Goal: Task Accomplishment & Management: Use online tool/utility

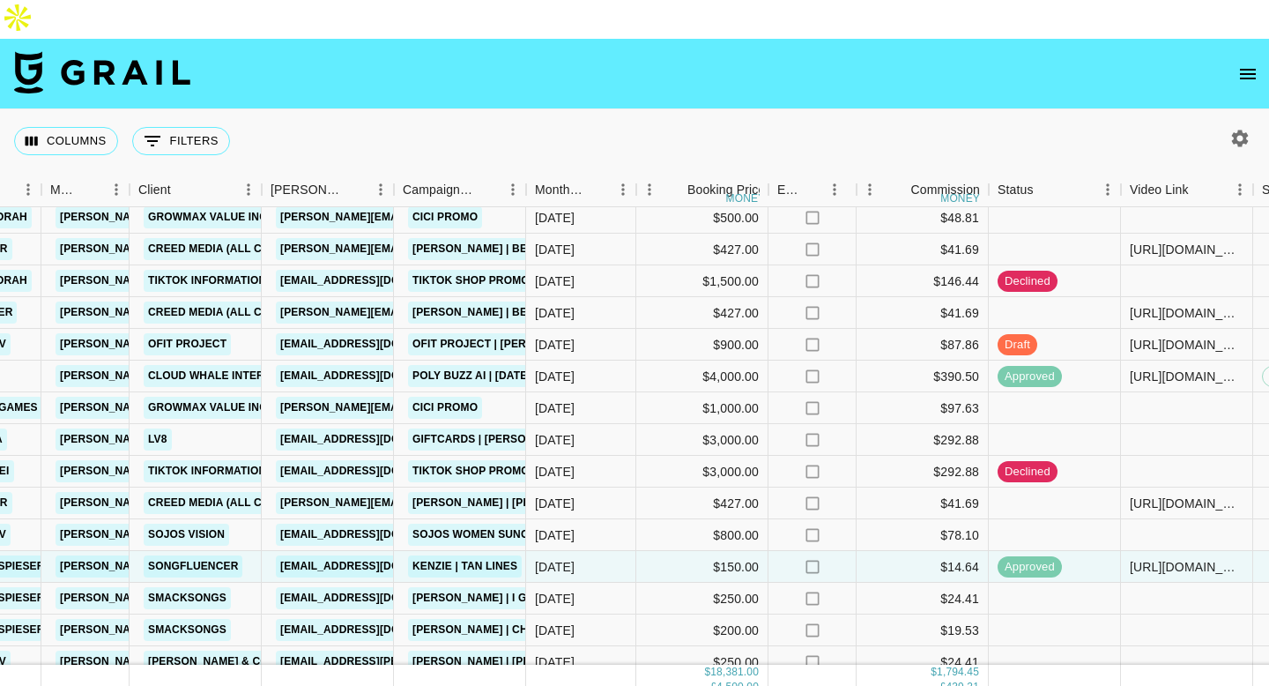
scroll to position [36, 457]
click at [740, 329] on div "$900.00" at bounding box center [702, 345] width 132 height 32
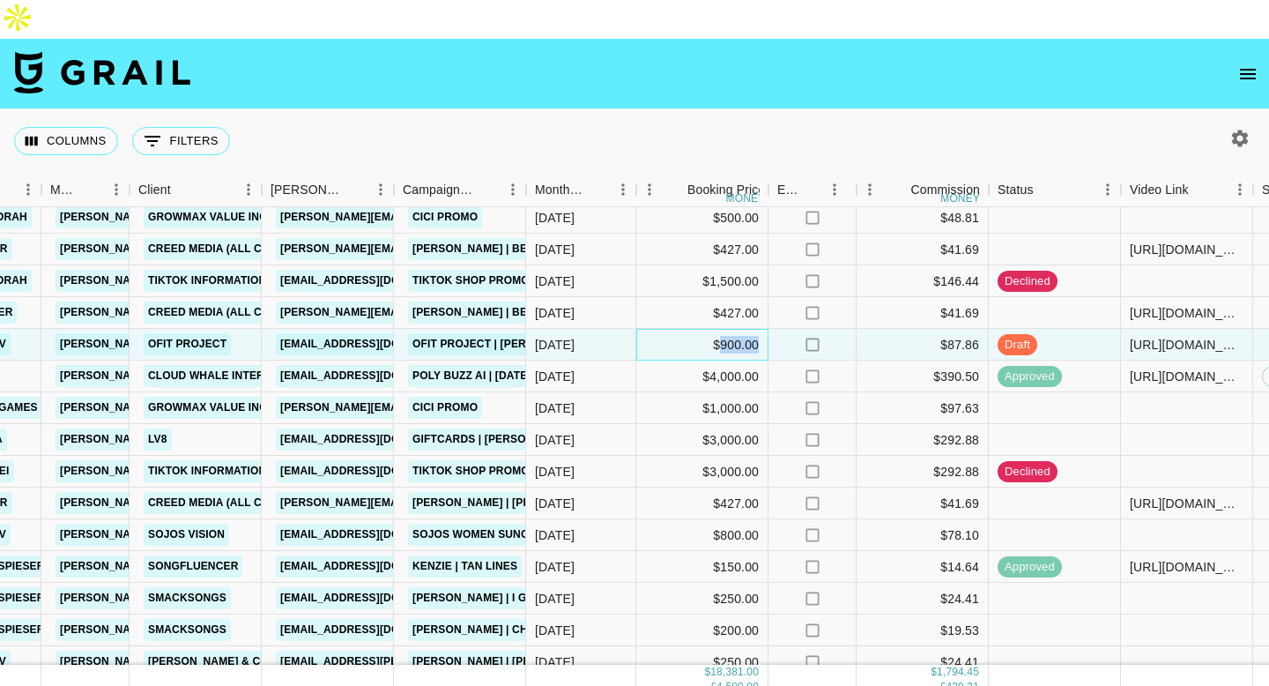
click at [740, 329] on div "$900.00" at bounding box center [702, 345] width 132 height 32
click at [657, 338] on input "901" at bounding box center [702, 345] width 130 height 14
type input "550"
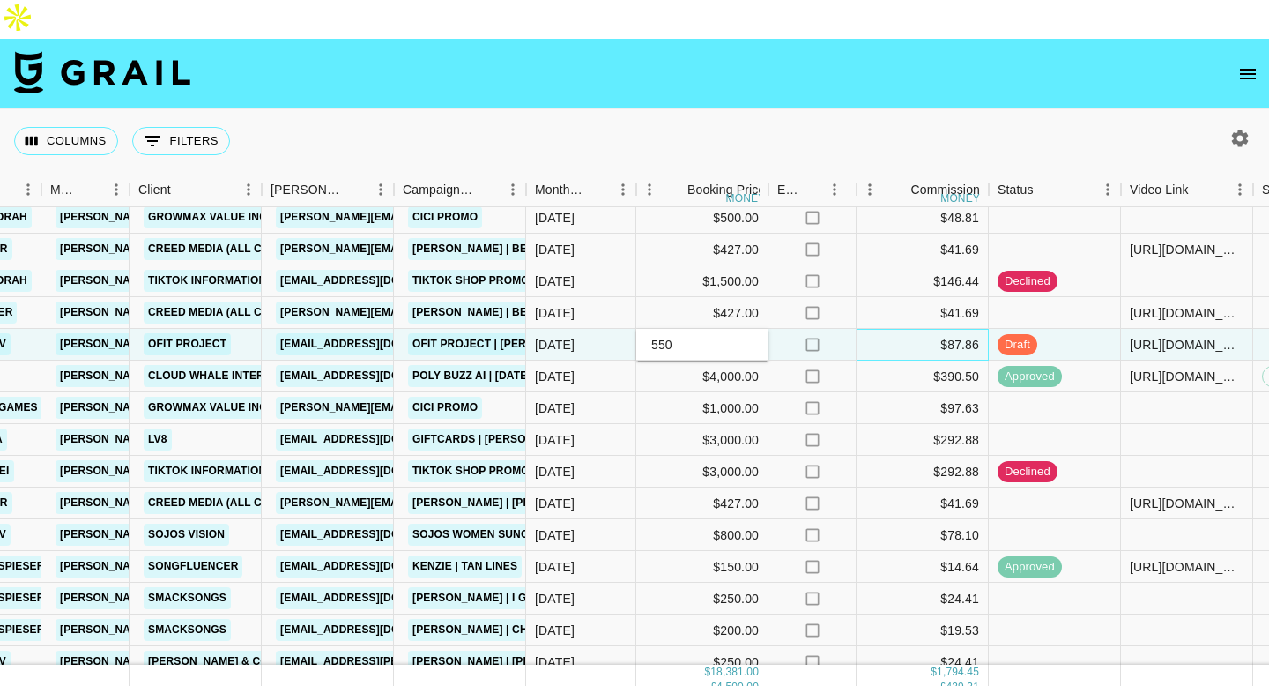
click at [868, 329] on div "$87.86" at bounding box center [923, 345] width 132 height 32
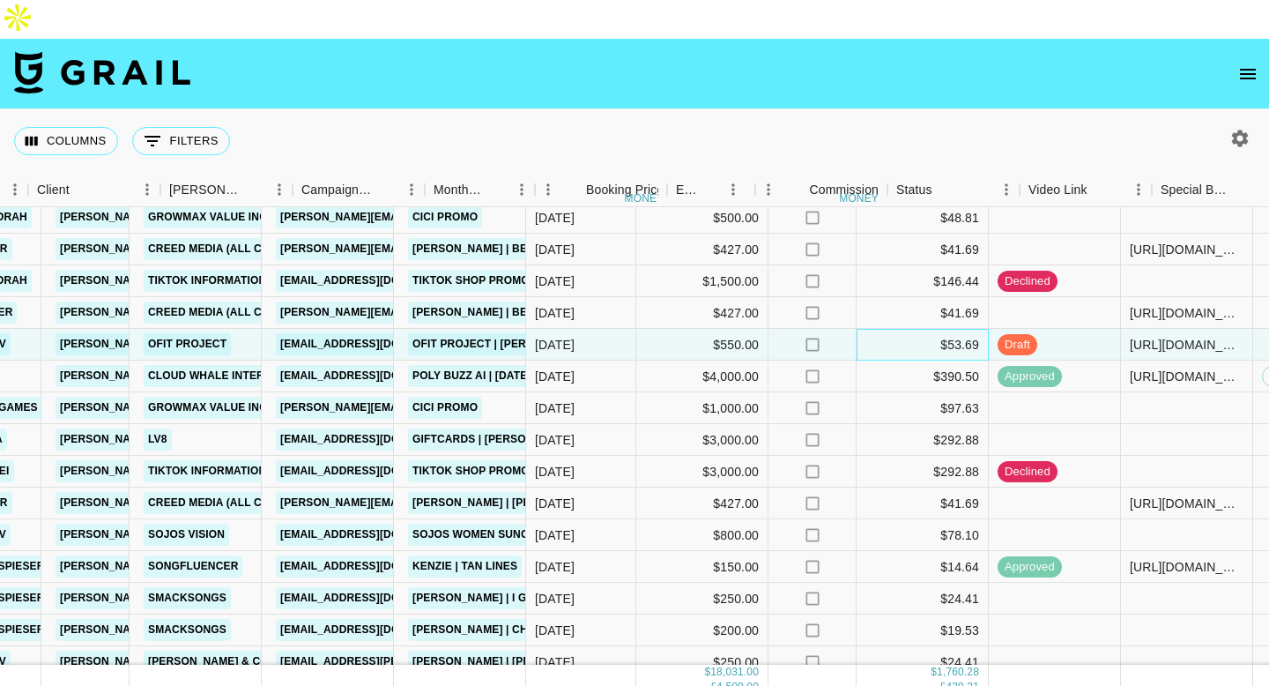
scroll to position [36, 686]
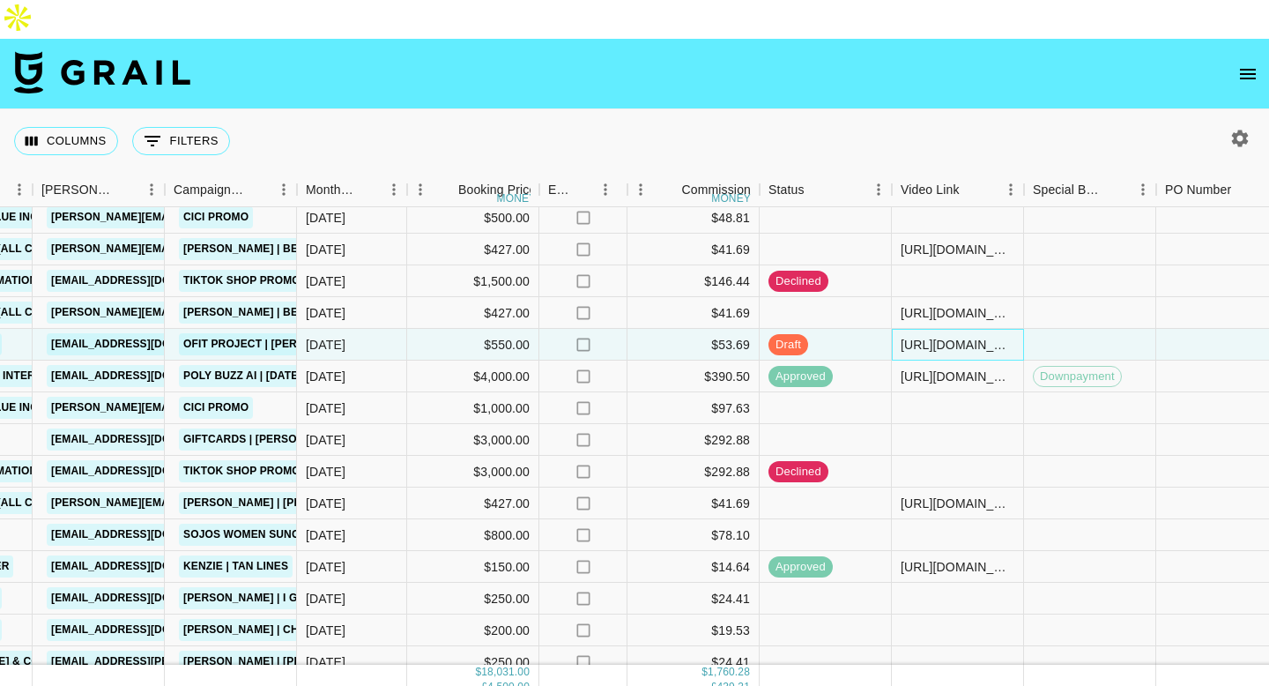
click at [916, 336] on div "[URL][DOMAIN_NAME]" at bounding box center [958, 345] width 114 height 18
click at [916, 338] on input "[URL][DOMAIN_NAME]" at bounding box center [958, 345] width 130 height 14
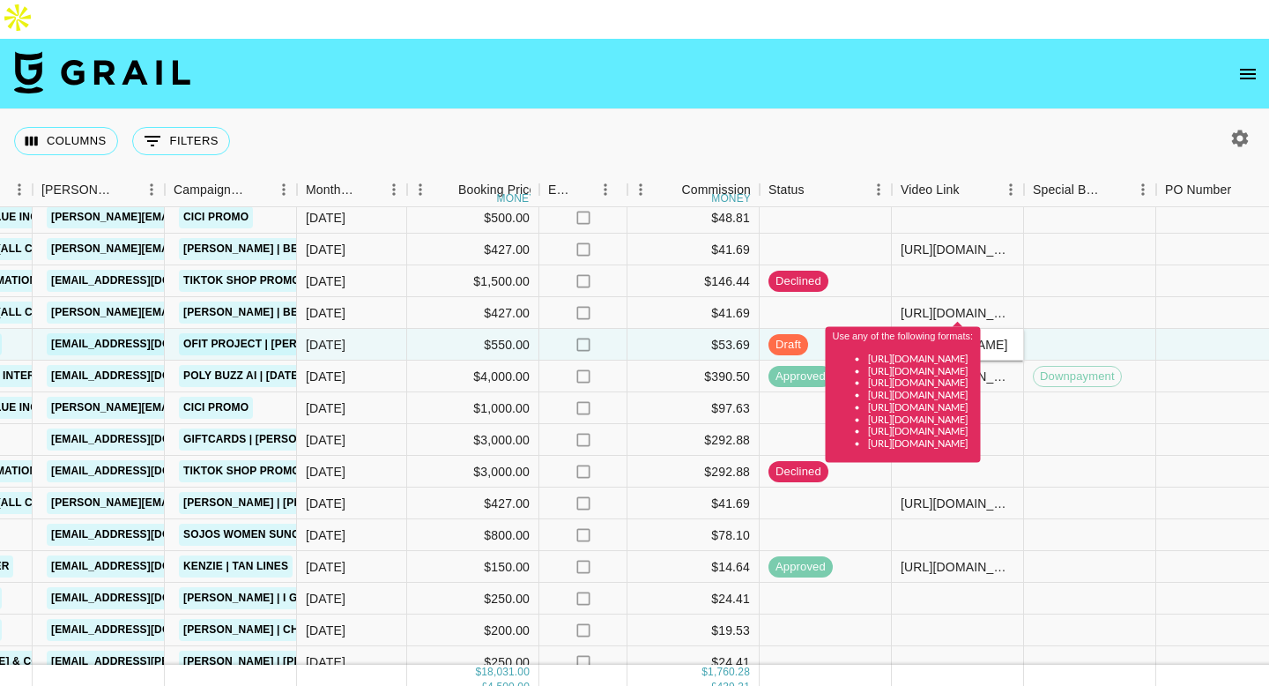
scroll to position [0, 0]
click at [929, 338] on input "[URL][DOMAIN_NAME]" at bounding box center [958, 345] width 130 height 14
paste input "@meghancovv/video/7547384079717584183?_t=ZT-8zX6OyY0PHL&_r=1"
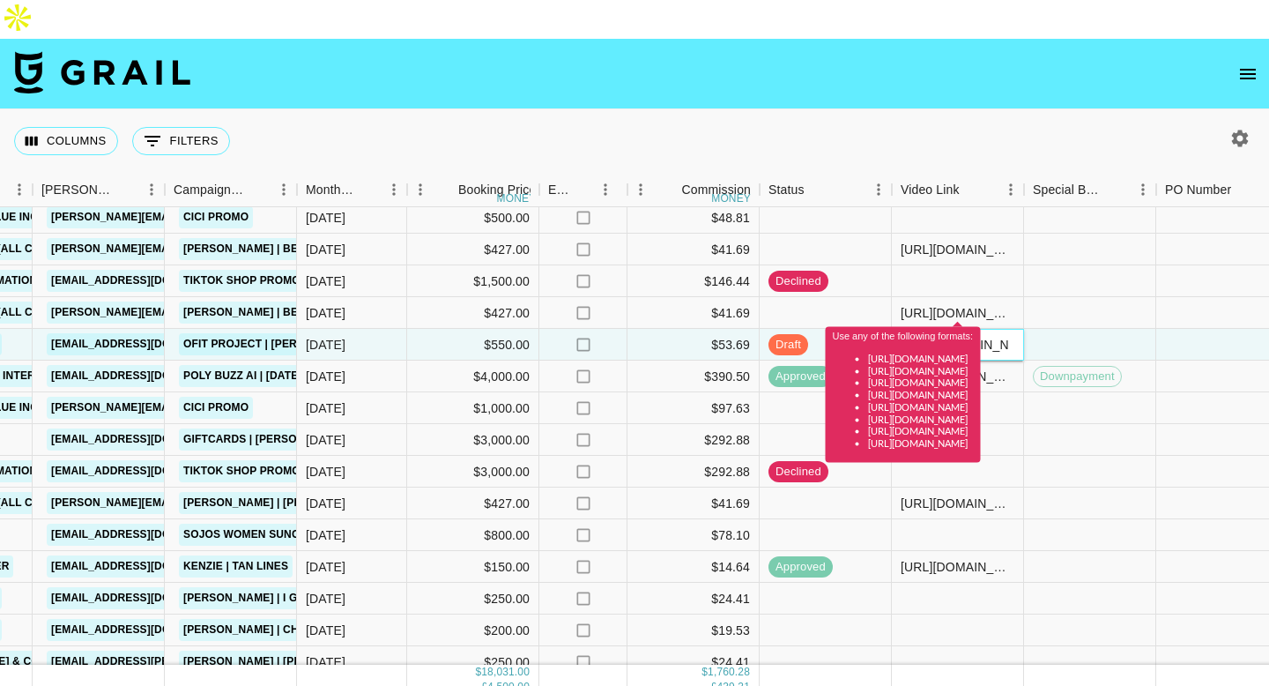
scroll to position [0, 443]
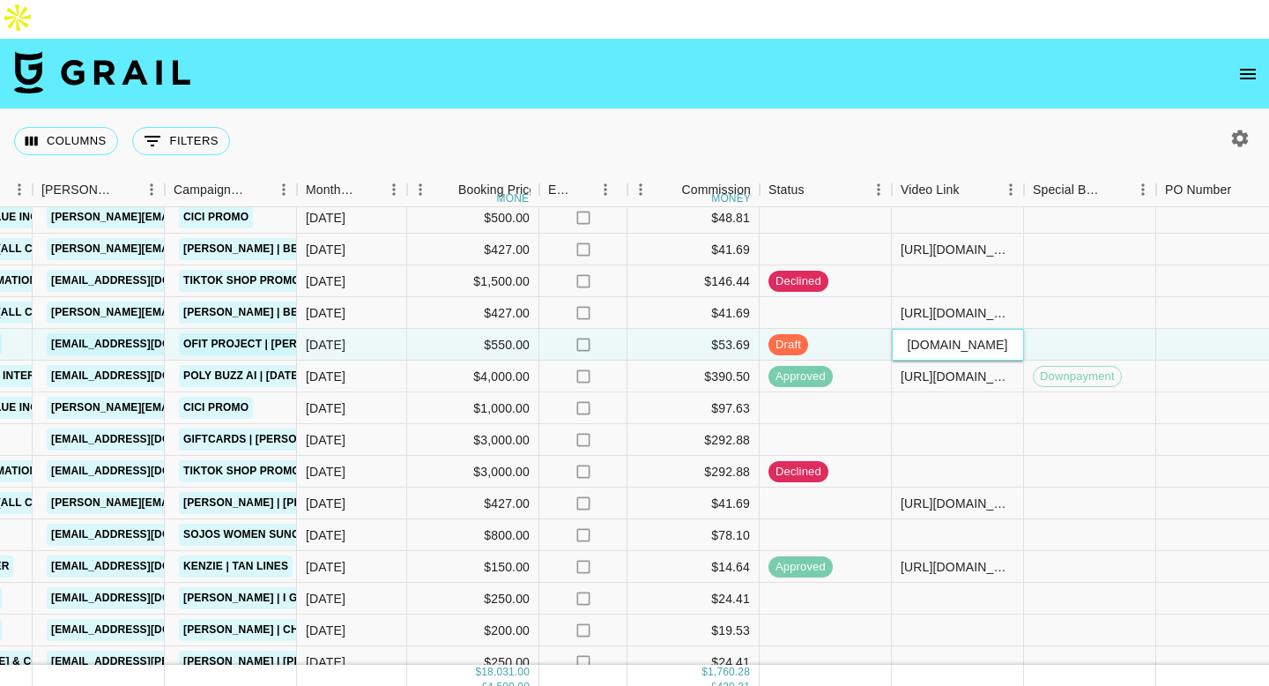
type input "[URL][DOMAIN_NAME]"
click at [1114, 329] on div at bounding box center [1090, 345] width 132 height 32
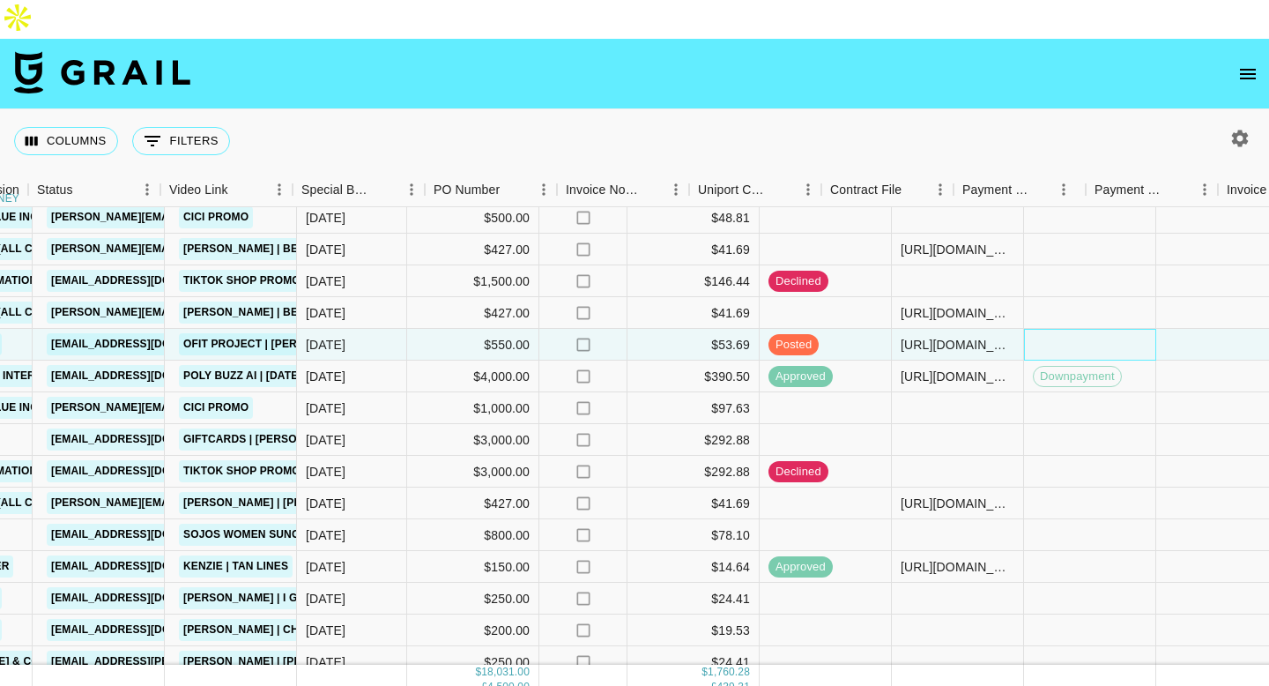
scroll to position [36, 1569]
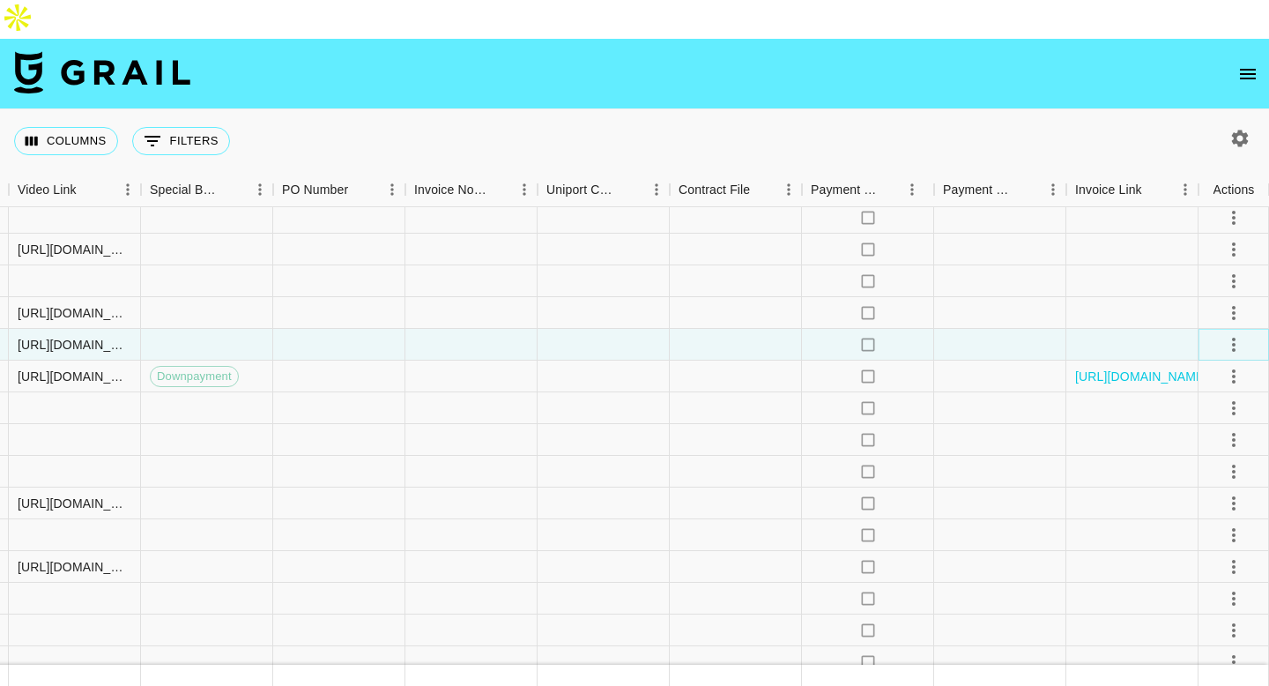
click at [1224, 334] on icon "select merge strategy" at bounding box center [1234, 344] width 21 height 21
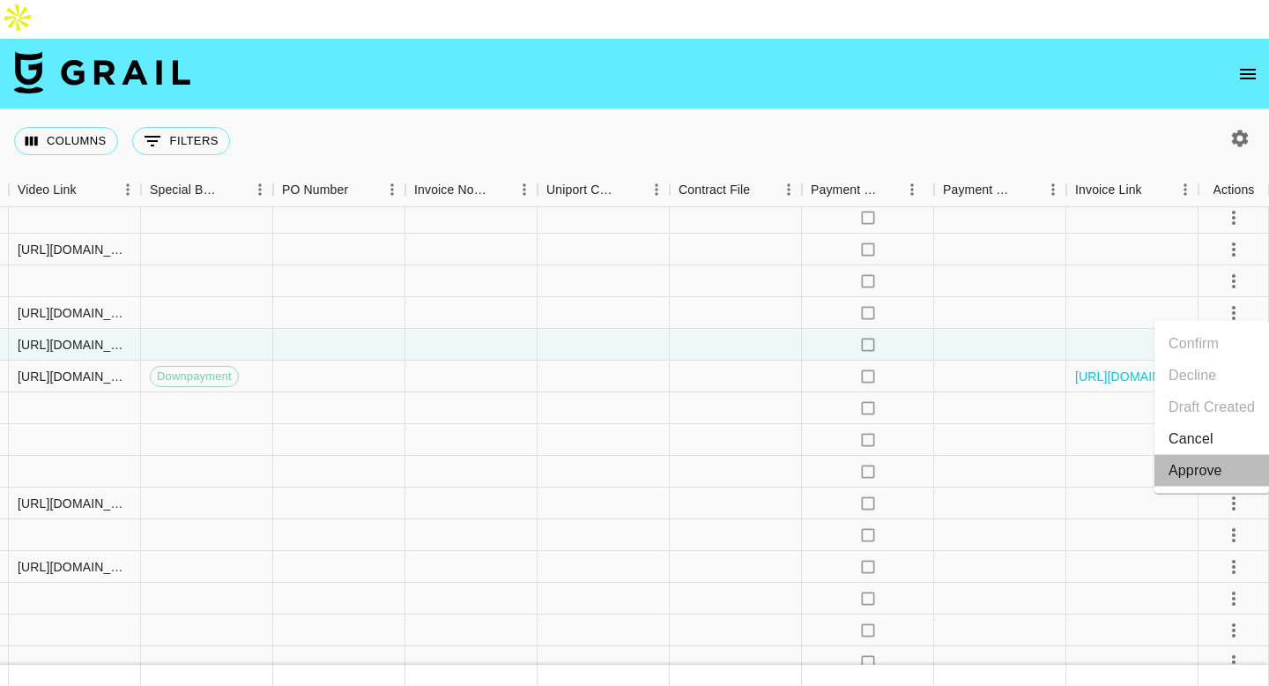
click at [1207, 466] on div "Approve" at bounding box center [1196, 470] width 54 height 21
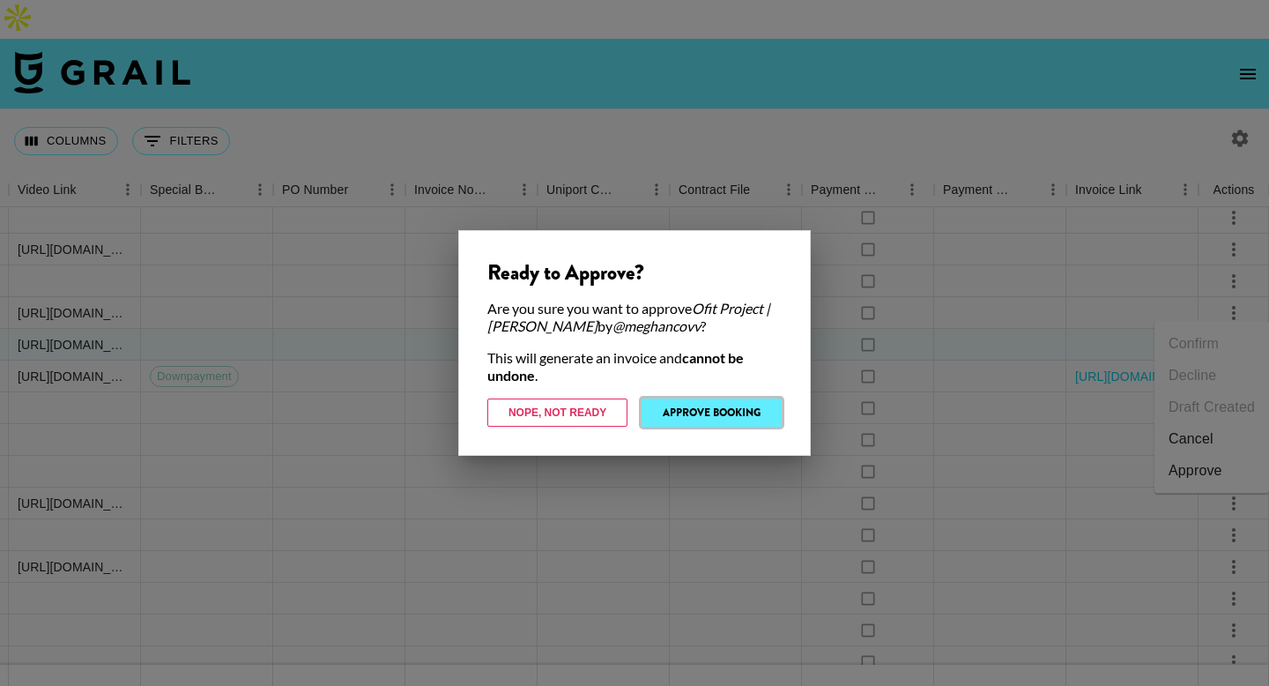
click at [725, 413] on button "Approve Booking" at bounding box center [712, 412] width 140 height 28
